Goal: Task Accomplishment & Management: Complete application form

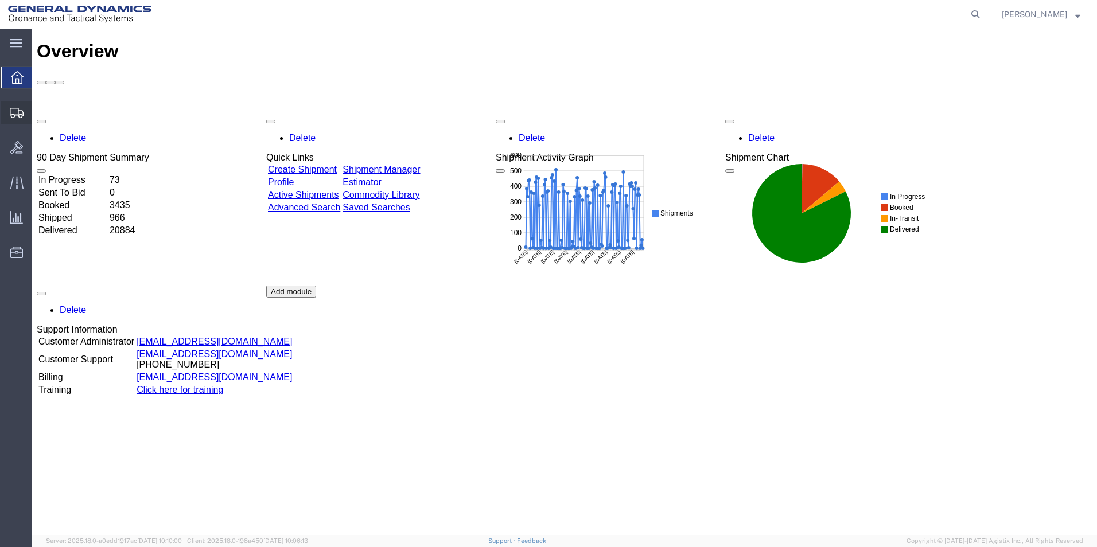
click at [0, 0] on span "Create Shipment" at bounding box center [0, 0] width 0 height 0
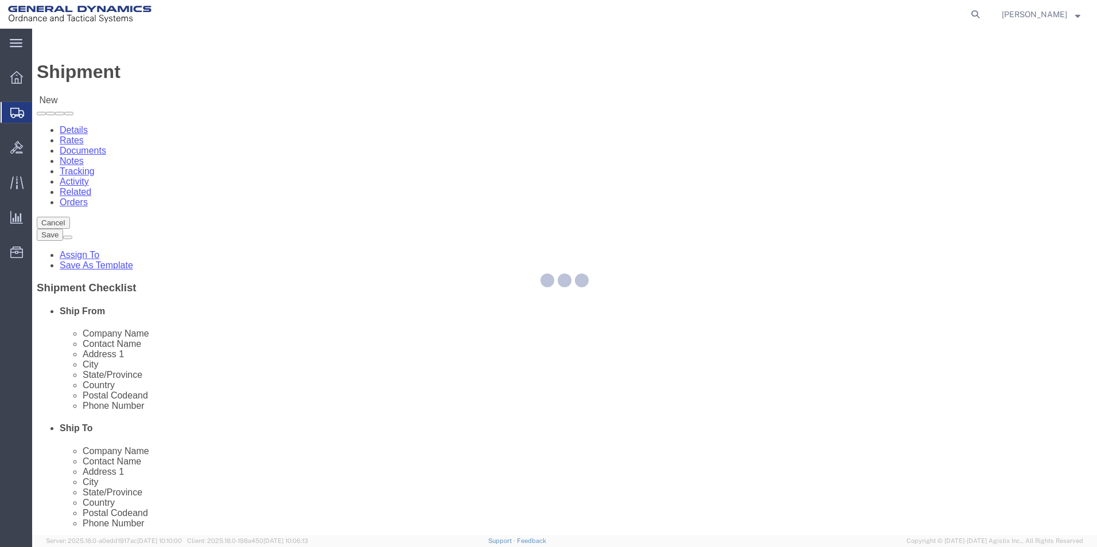
select select
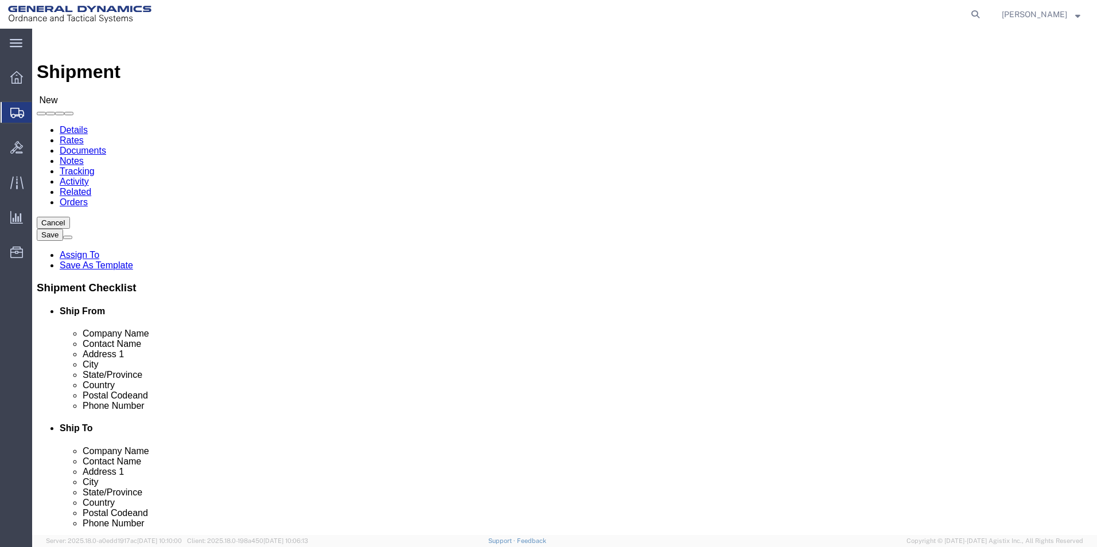
select select "310"
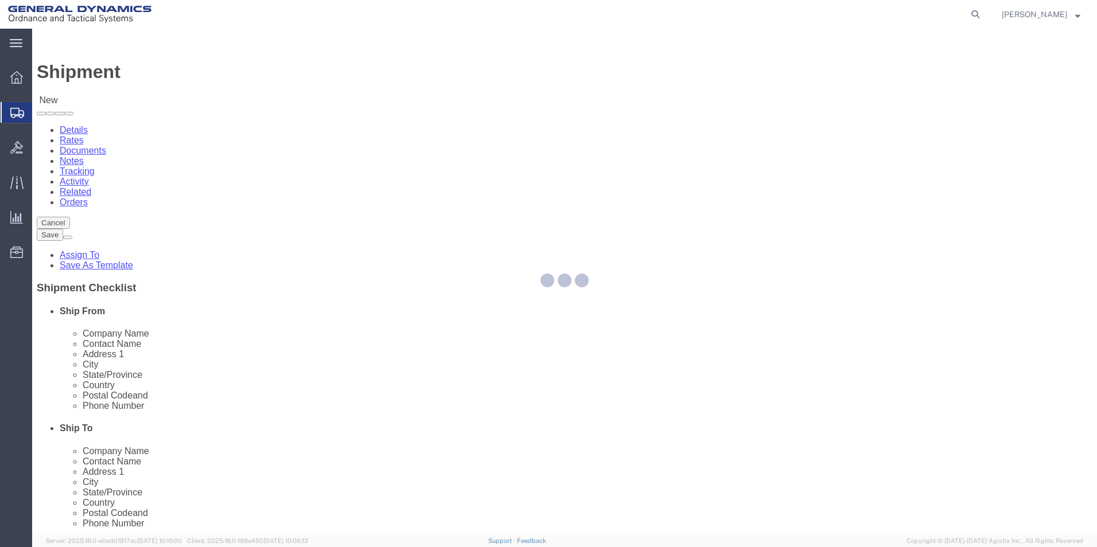
select select "PA"
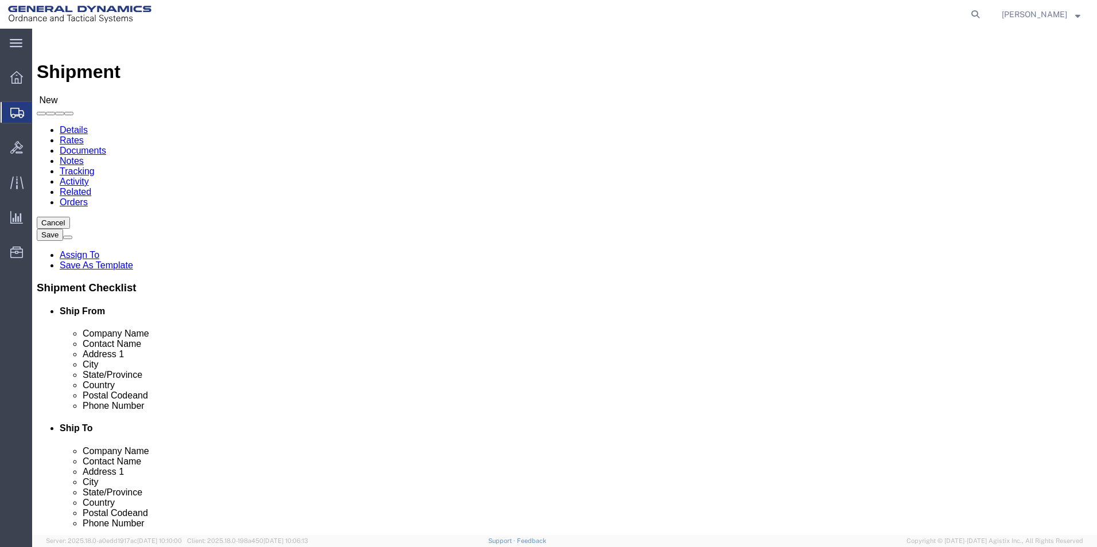
drag, startPoint x: 169, startPoint y: 217, endPoint x: 165, endPoint y: 226, distance: 9.8
click input "text"
type input "Kayla Singleton"
type input "200 East High Street"
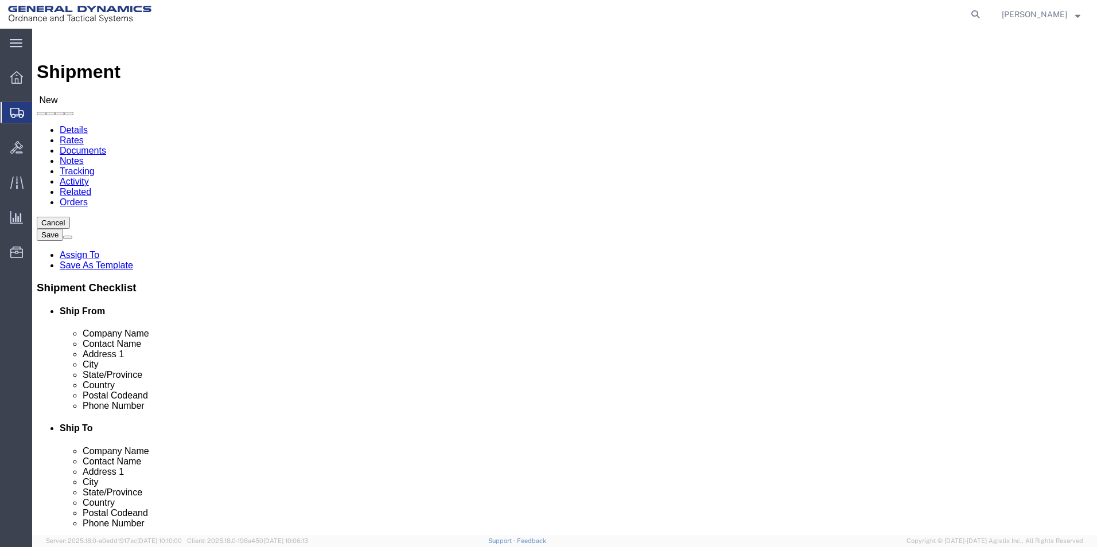
type input "Red Lion"
type input "17356"
click input "text"
type input "kayla.singleton@gd-ots.com"
click div "Location GD-OTS Red Lion My Profile Location GD-OTS Anniston (Commerce) GD-OTS …"
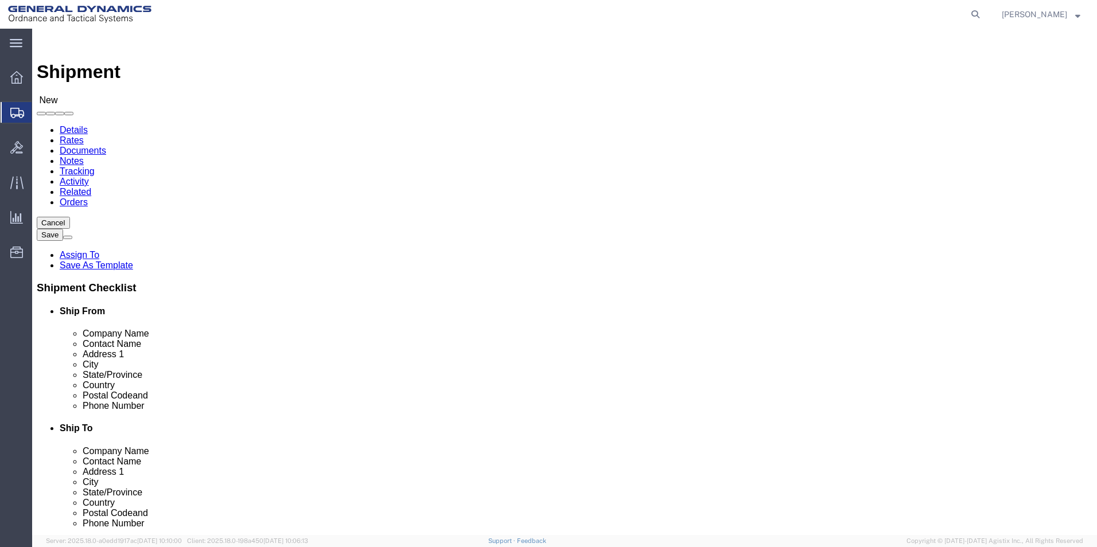
click div "Location My Profile Location GD-OTS Anniston (Commerce) GD-OTS Camden GD-OTS De…"
click input "text"
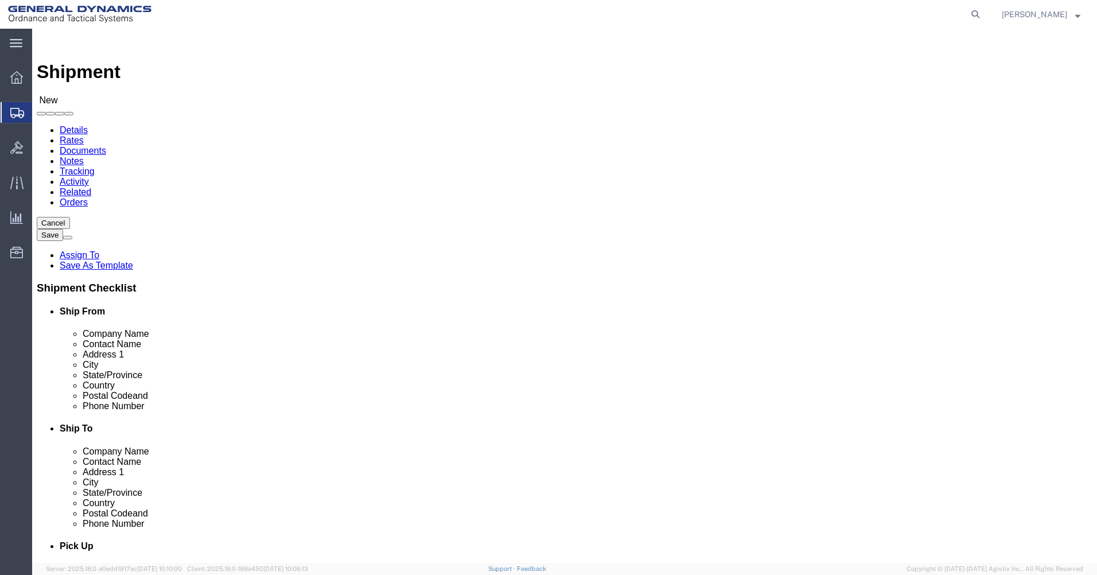
click input "text"
paste input "ATTN: Brent Hill"
type input "ATTN: Brent Hill"
click input "text"
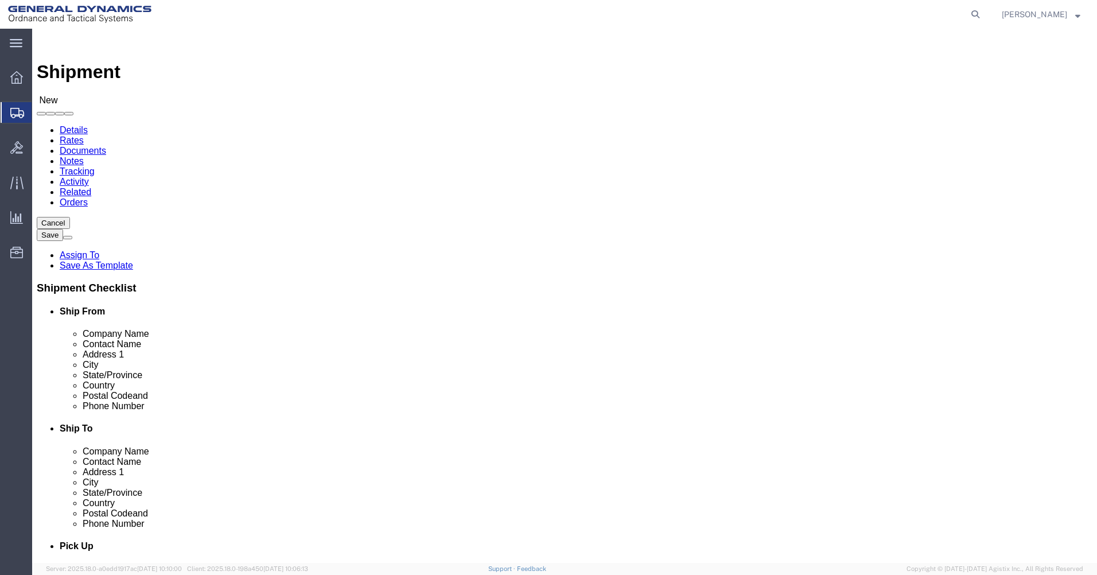
paste input "General Dynamics Ordnance and Tactical Systems"
type input "General Dynamics Ordnance and Tactical Systems"
click input "text"
drag, startPoint x: 639, startPoint y: 260, endPoint x: 615, endPoint y: 259, distance: 23.6
click input "100 C"
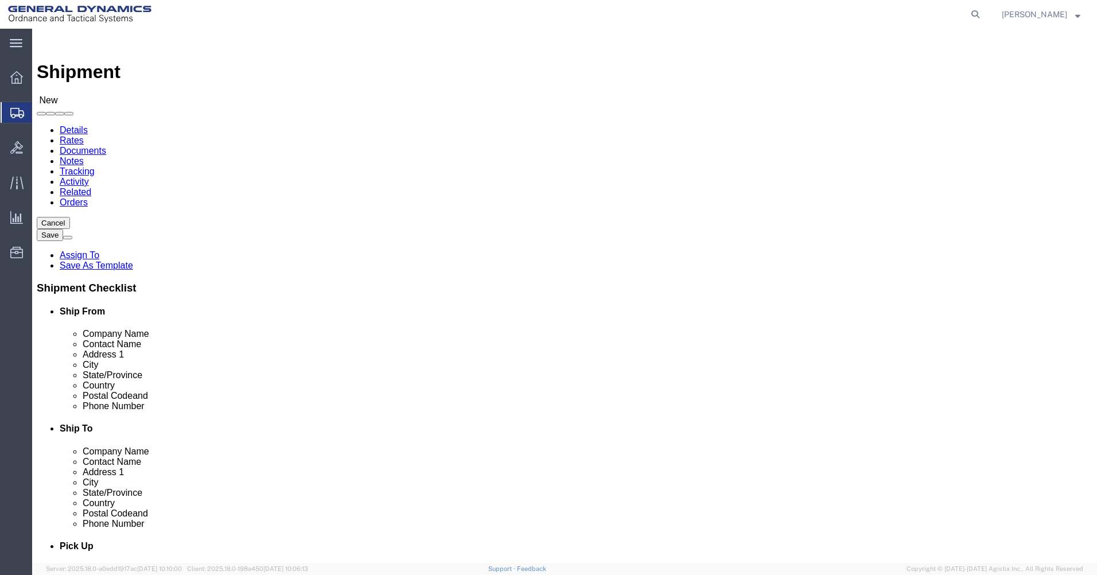
drag, startPoint x: 613, startPoint y: 259, endPoint x: 526, endPoint y: 258, distance: 86.6
click div "Address 1 100 C"
paste input "arillon Pkwy"
type input "100 Carillon Pkwy"
click input "text"
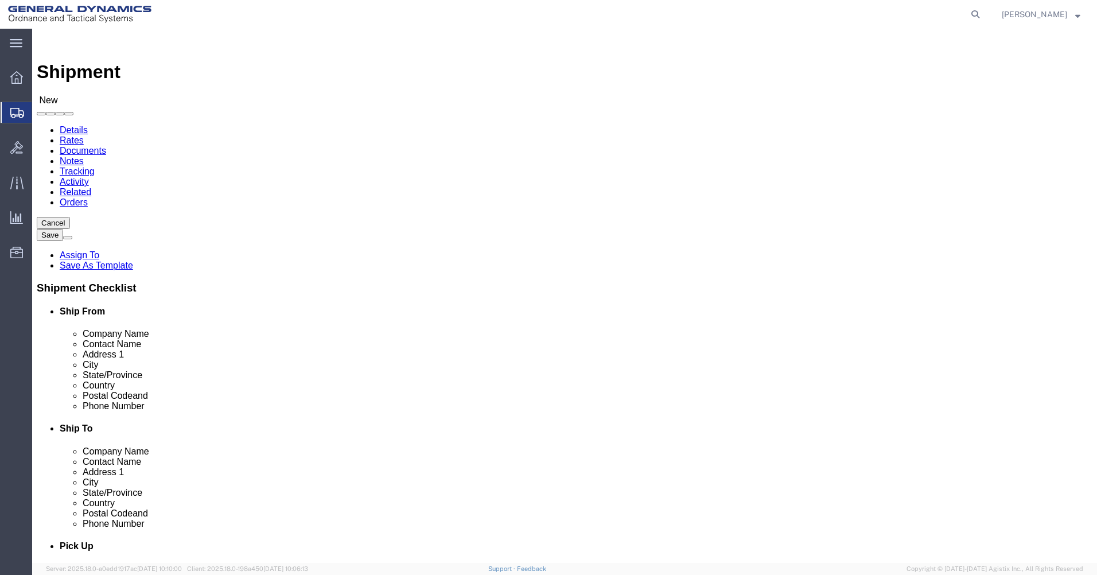
click input "text"
type input "St. Petersburg"
click label "Address 2"
click input "Postal Code"
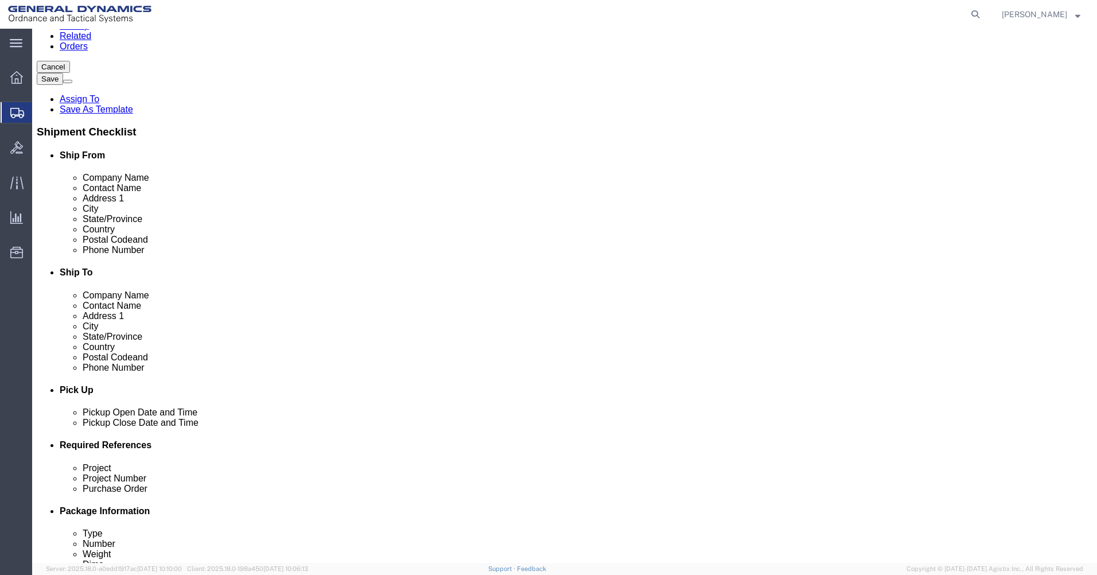
scroll to position [172, 0]
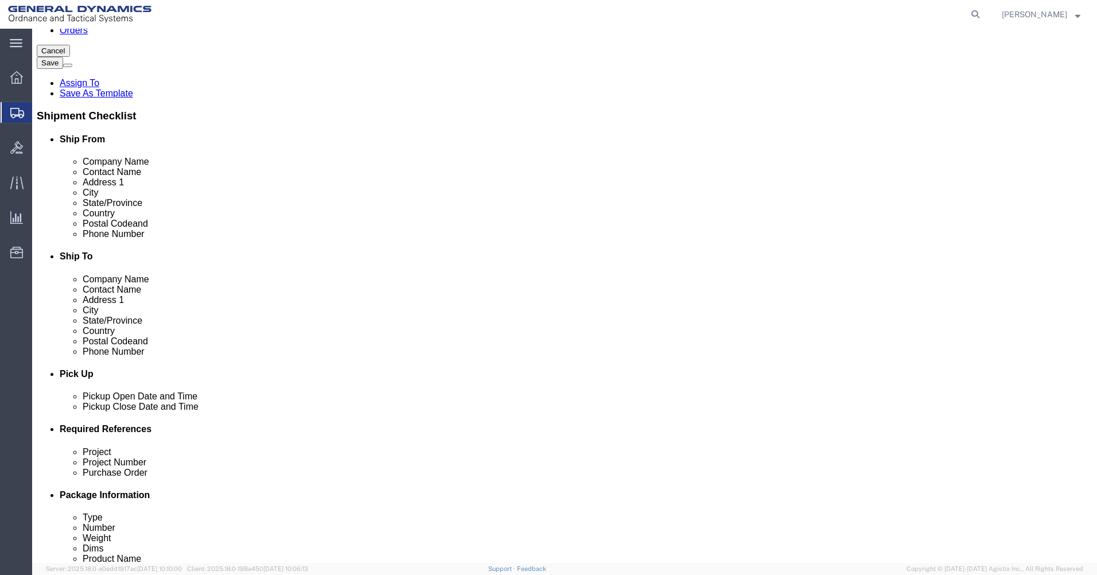
type input "33716"
click input "text"
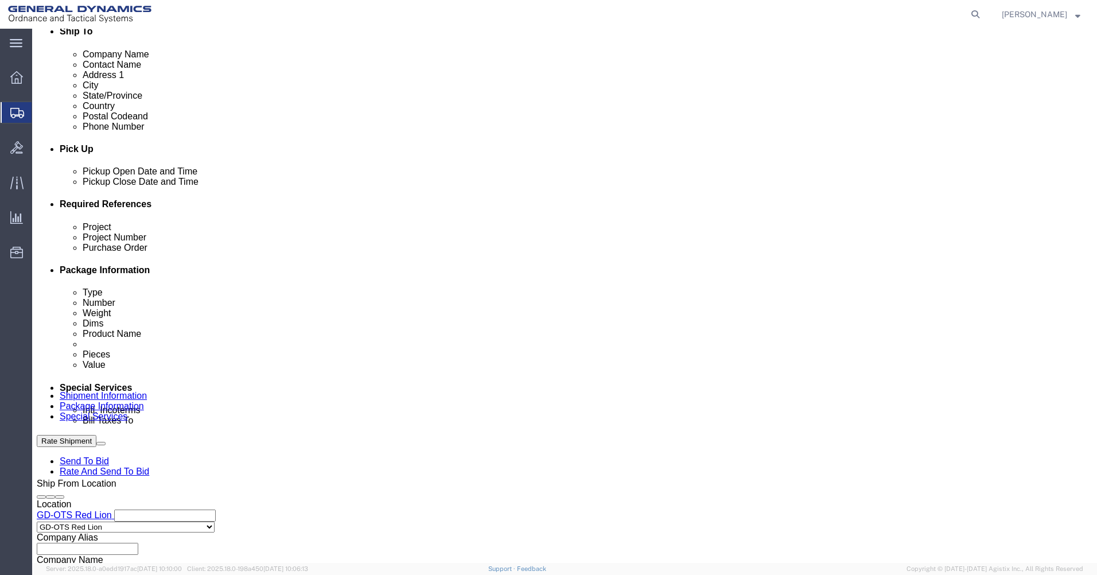
scroll to position [451, 0]
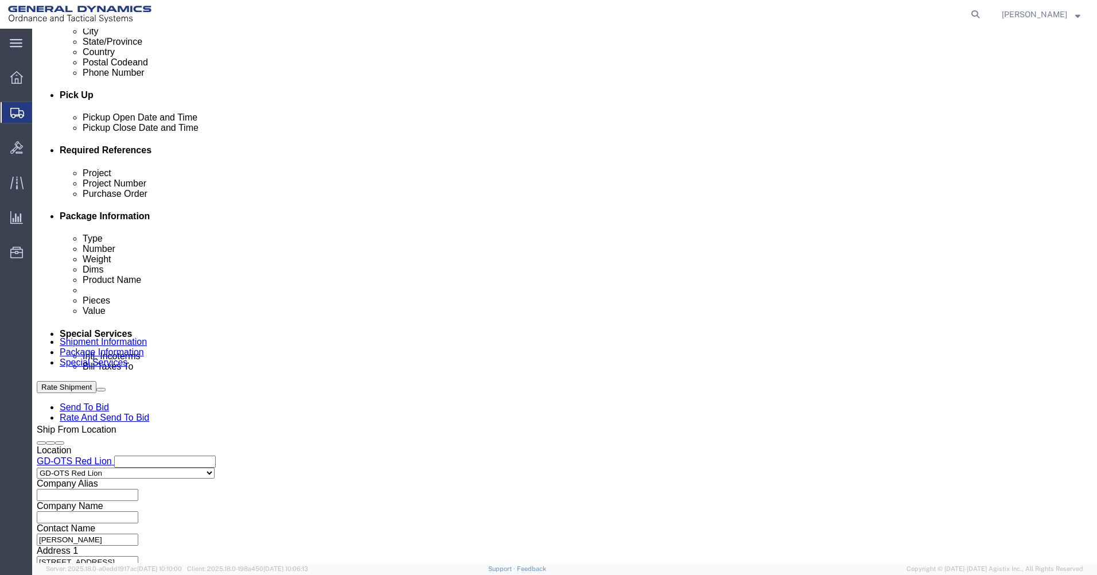
type input "717-246-8365"
click div "Sep 04 2025 3:00 PM"
type input "5:00 PM"
click button "Continue"
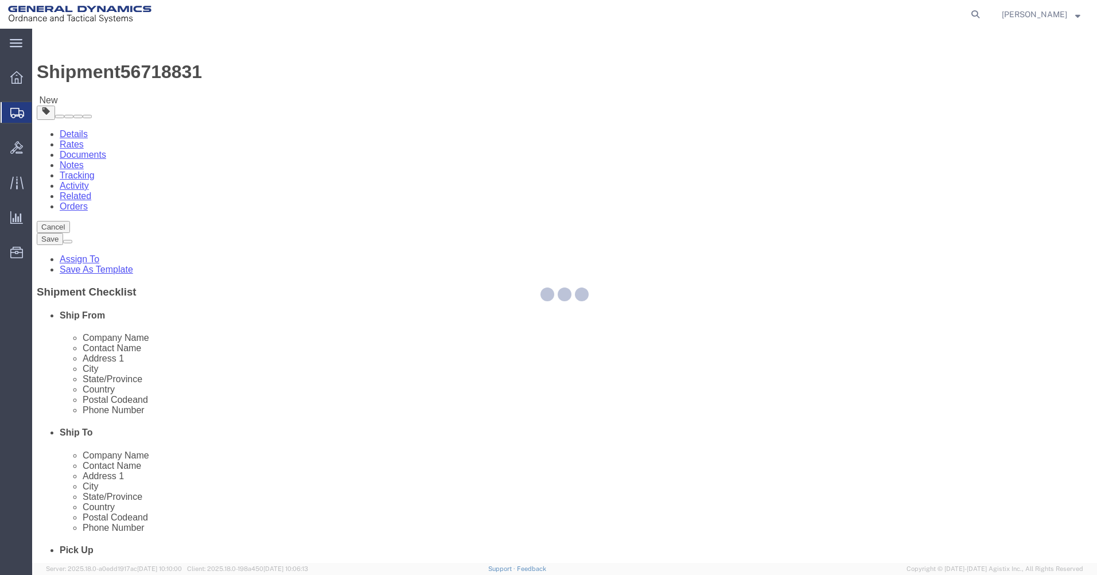
select select "CBOX"
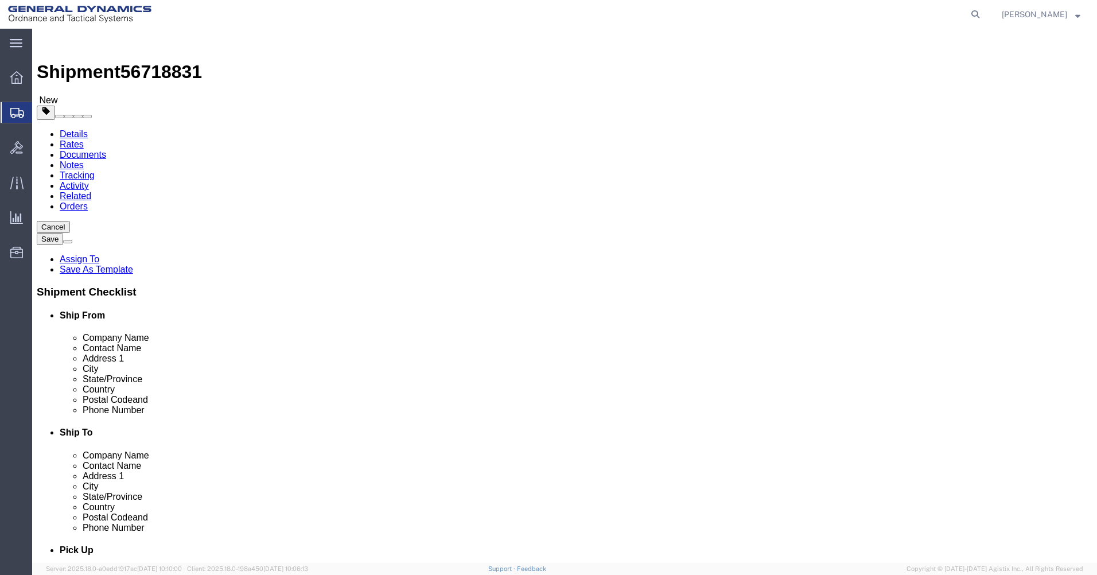
click input "text"
click input "1"
type input "11"
type input "8"
type input "10"
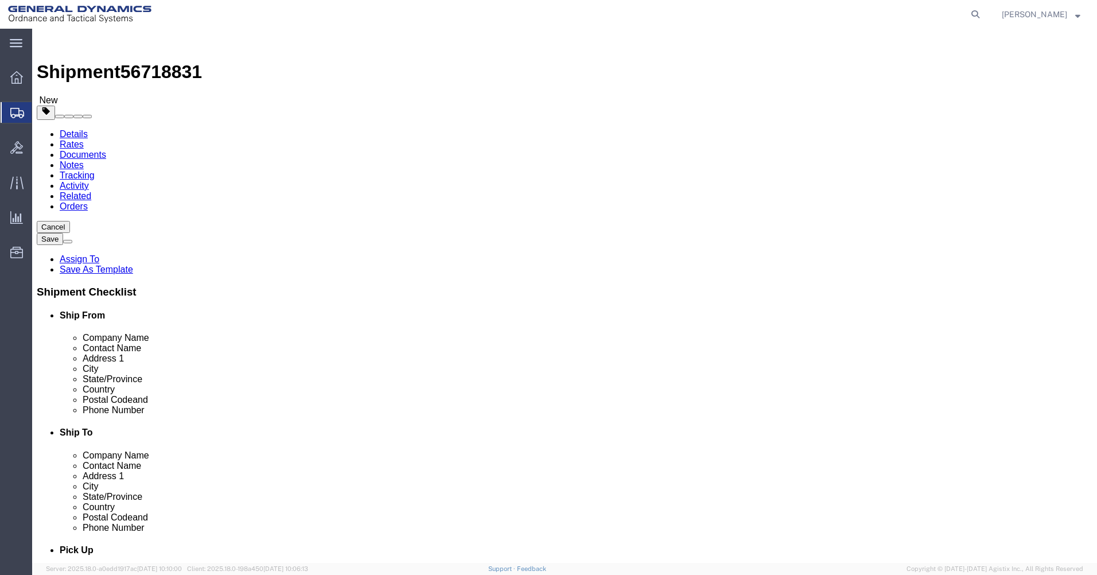
click link "Add Content"
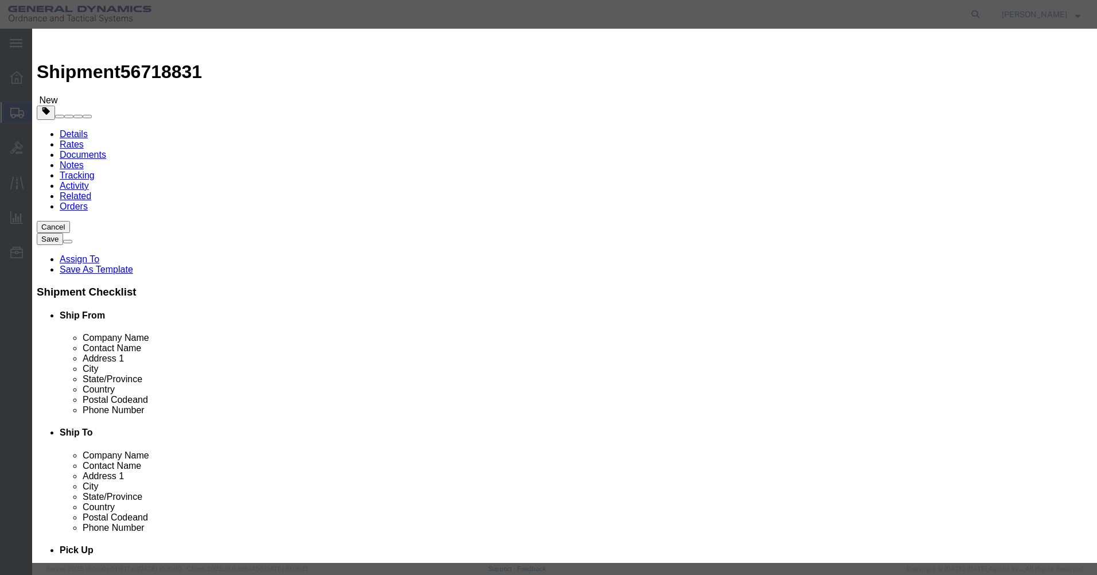
click input "text"
paste input "small stand"
type input "small stand"
drag, startPoint x: 353, startPoint y: 109, endPoint x: 309, endPoint y: 106, distance: 44.8
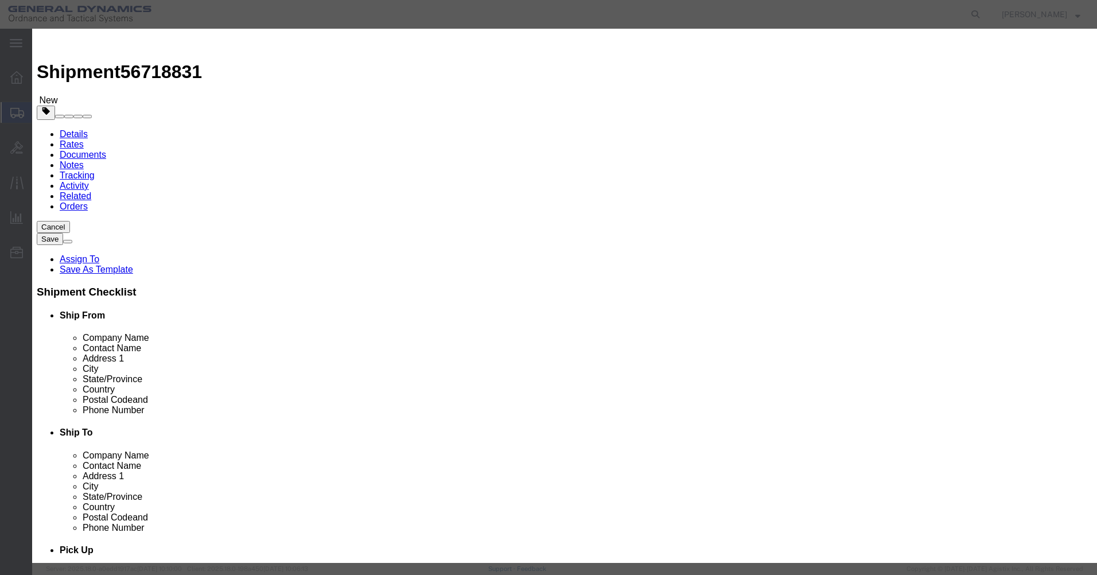
click div "Pieces Number of pieces inside all the packages 0 Select Bag Barrels 100Board F…"
type input "1"
click input "text"
type input "1"
click button "Save & Close"
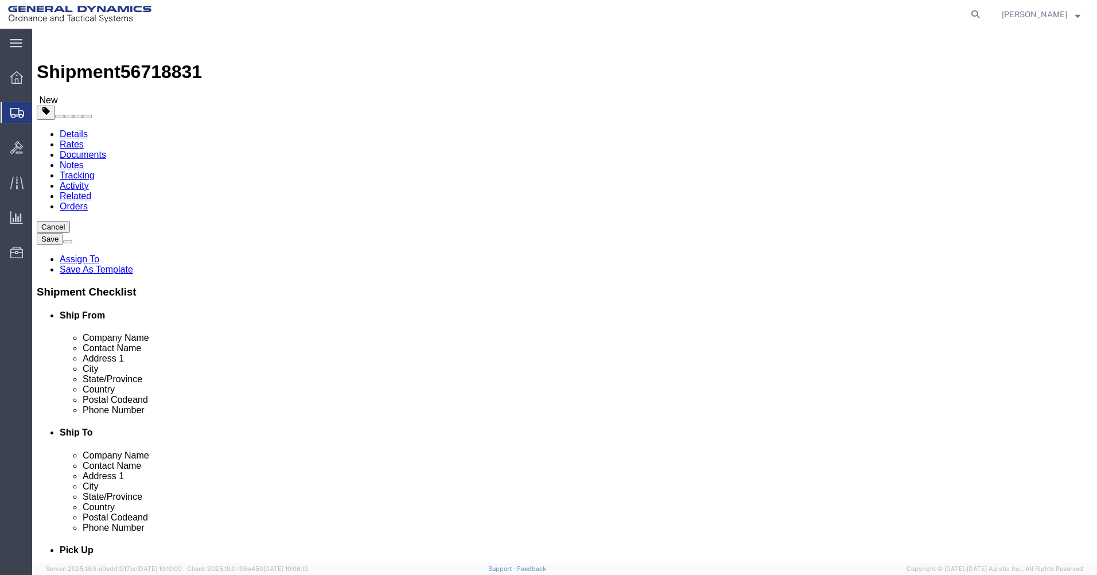
click div "Previous Continue"
click input "11"
drag, startPoint x: 176, startPoint y: 269, endPoint x: 100, endPoint y: 264, distance: 75.3
click div "Weight 0.00 Select kgs lbs Ship. t°"
type input "2"
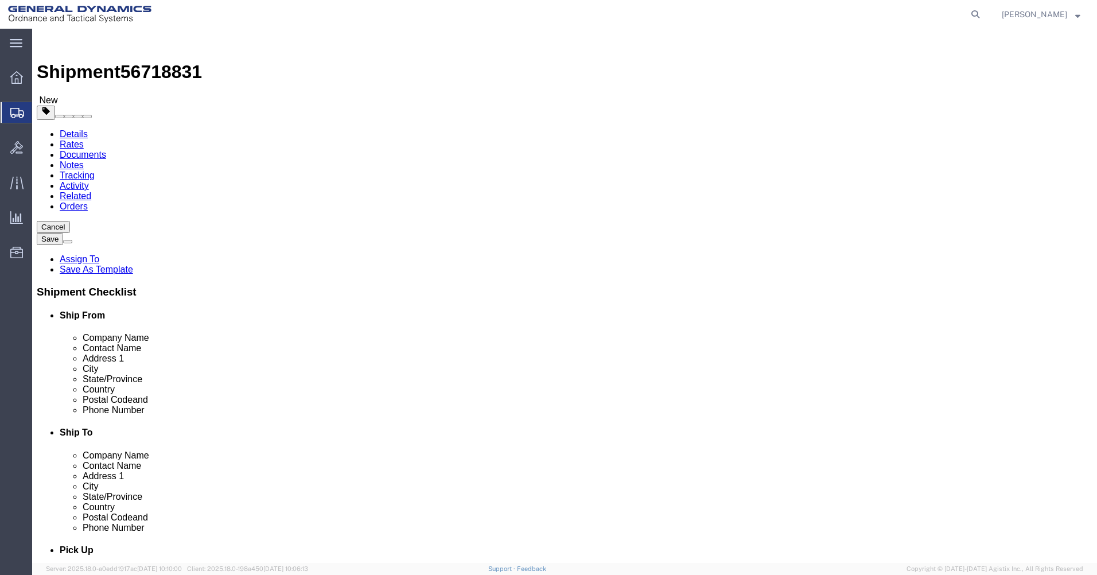
click button "Continue"
click icon
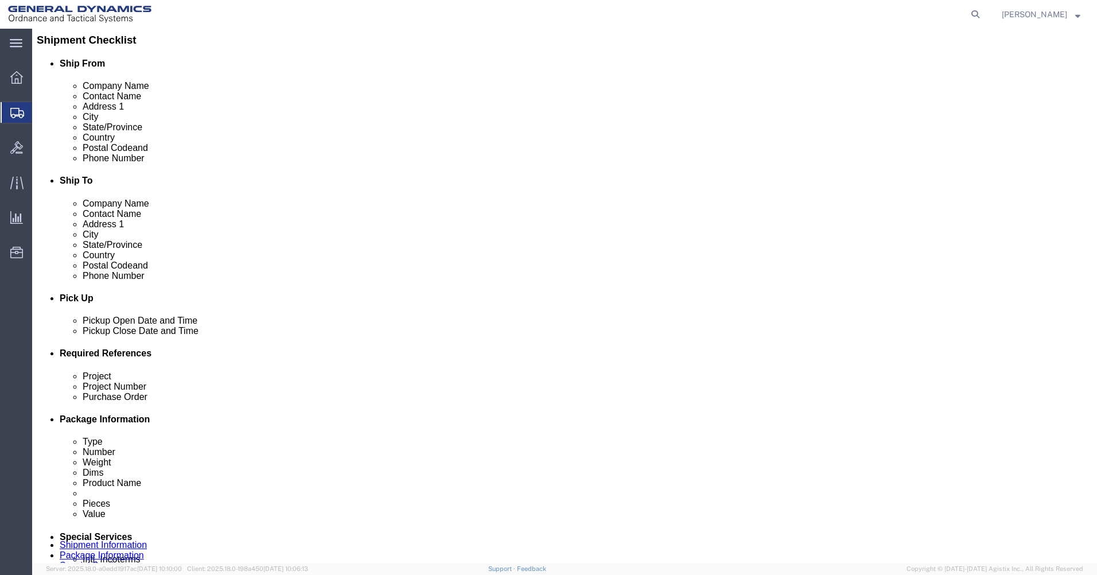
scroll to position [344, 0]
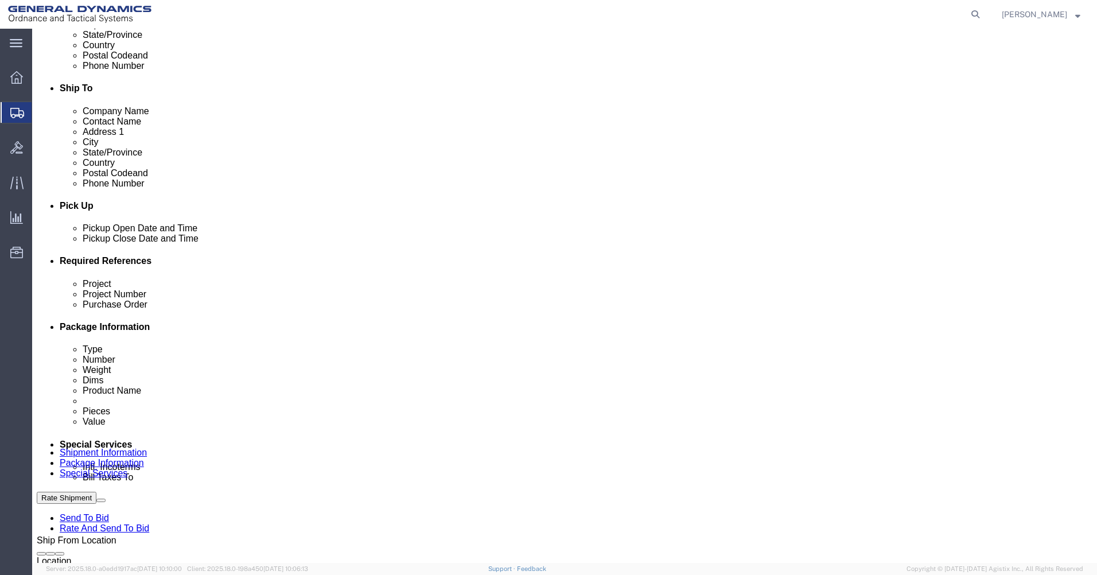
click div "Project Project Number Purchase Order Select Account Type Activity ID Airline A…"
click input "text"
type input "9410"
type input "555000"
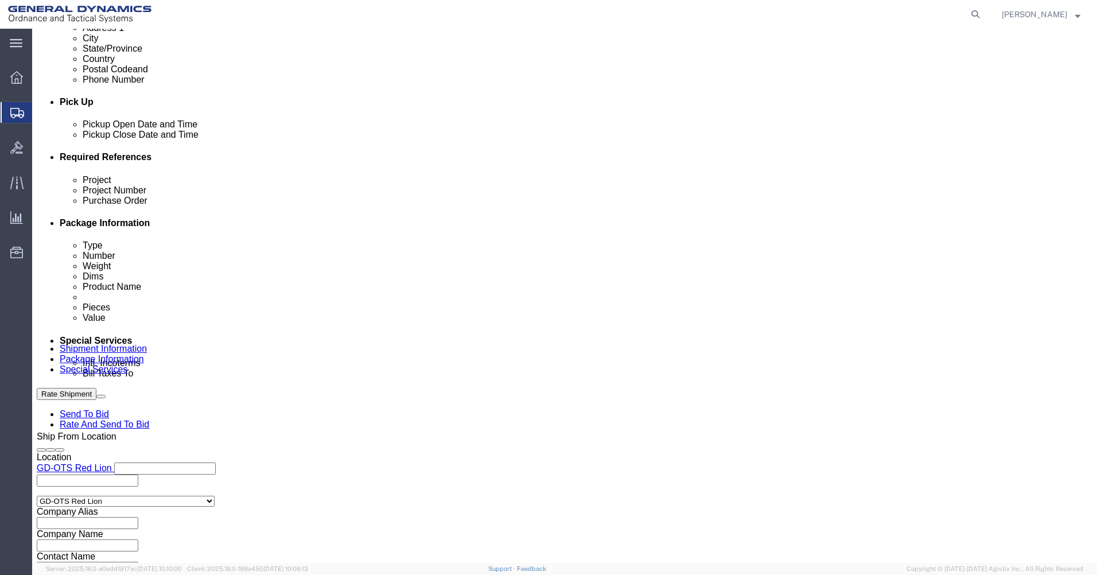
scroll to position [451, 0]
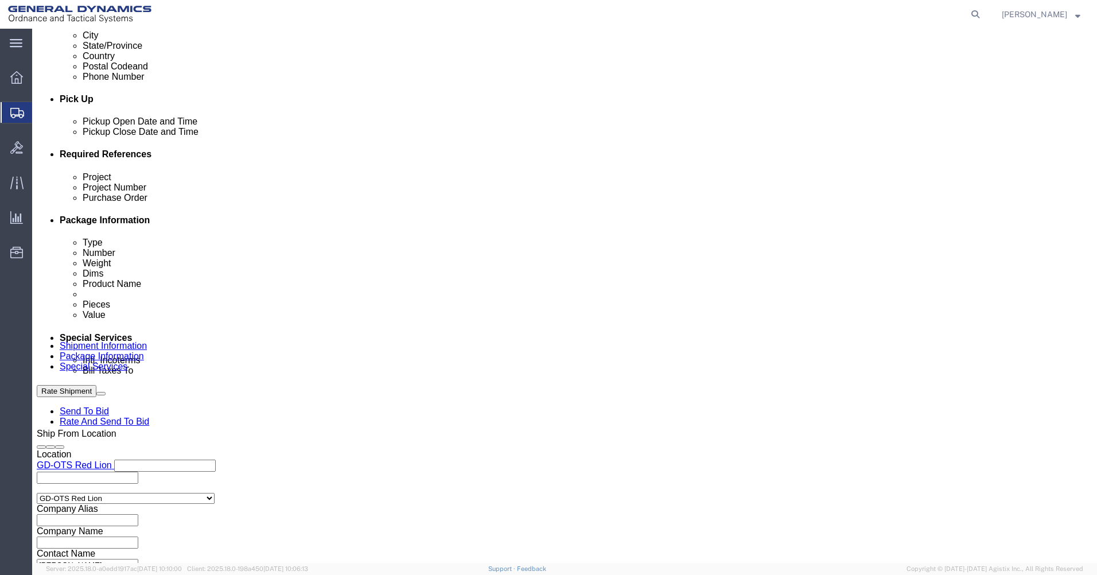
type input "9410"
drag, startPoint x: 925, startPoint y: 514, endPoint x: 909, endPoint y: 514, distance: 15.5
click button "Rate Shipment"
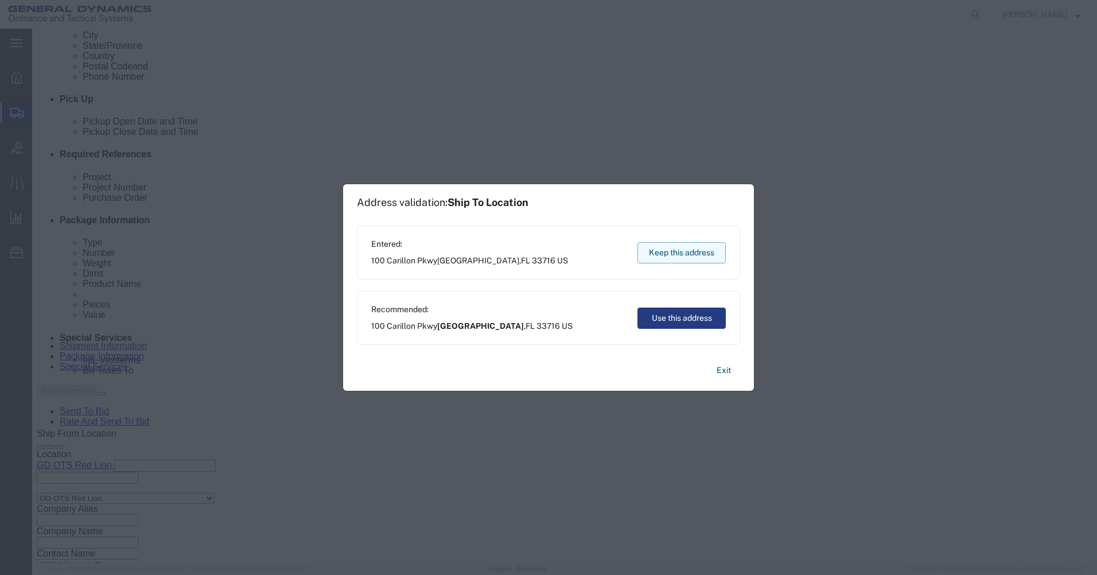
click at [668, 247] on button "Keep this address" at bounding box center [681, 252] width 88 height 21
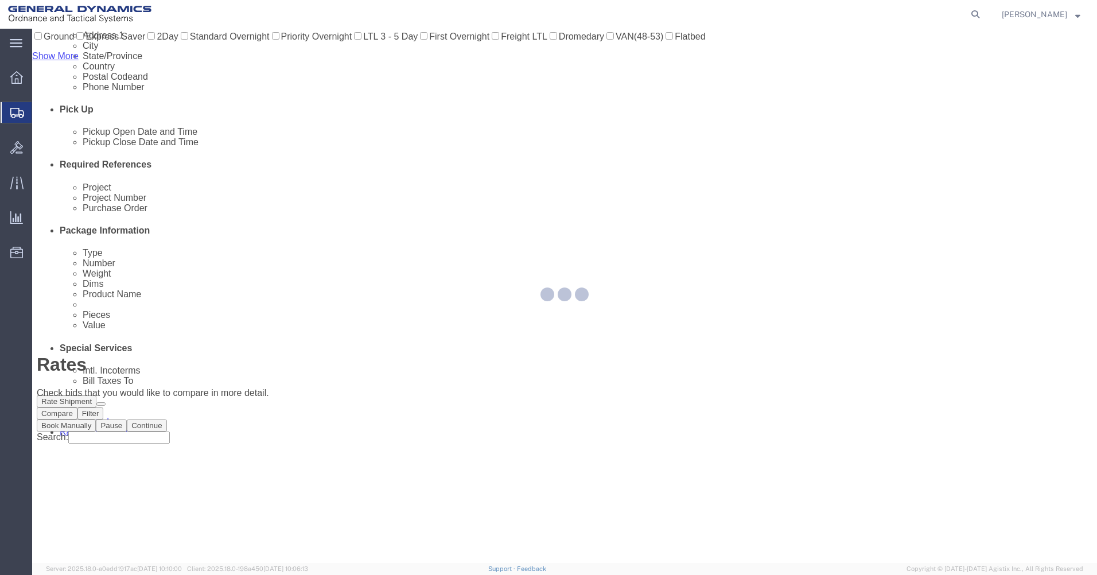
scroll to position [0, 0]
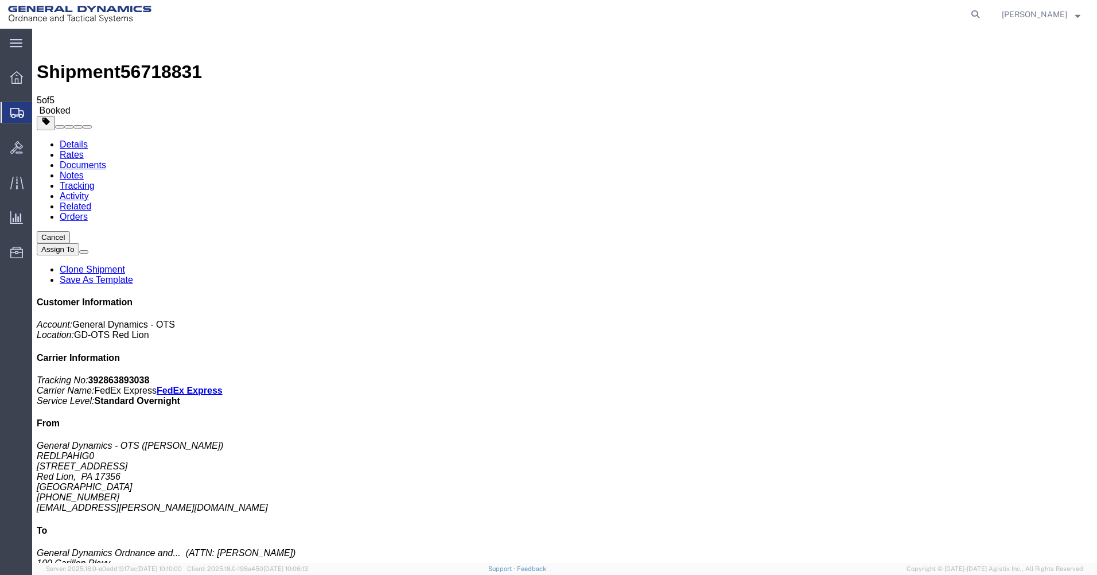
drag, startPoint x: 990, startPoint y: 175, endPoint x: 936, endPoint y: 179, distance: 54.1
click at [936, 375] on p "Tracking No: 392863893038 Carrier Name: FedEx Express FedEx Express Service Lev…" at bounding box center [565, 390] width 1056 height 31
copy b "392863893038"
